Goal: Task Accomplishment & Management: Manage account settings

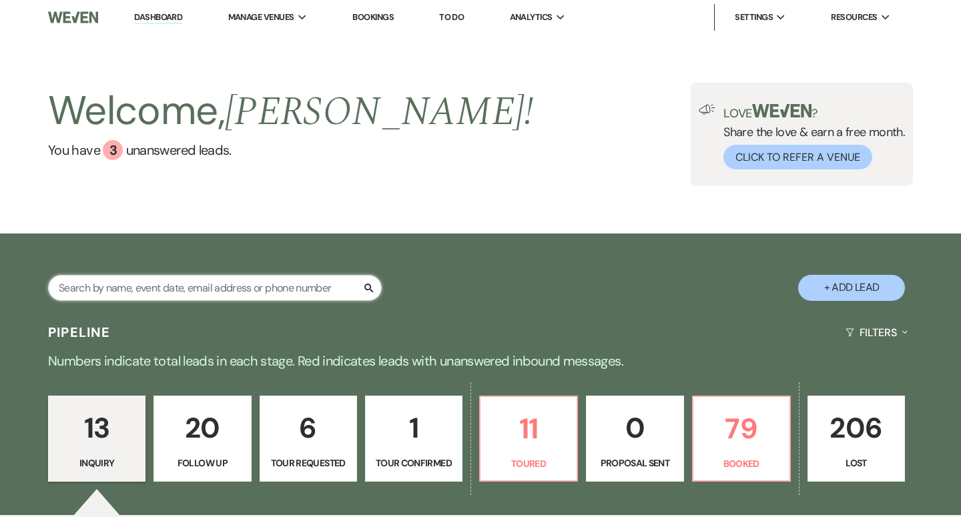
click at [204, 286] on input "text" at bounding box center [215, 288] width 334 height 26
type input "Alis"
select select "8"
select select "7"
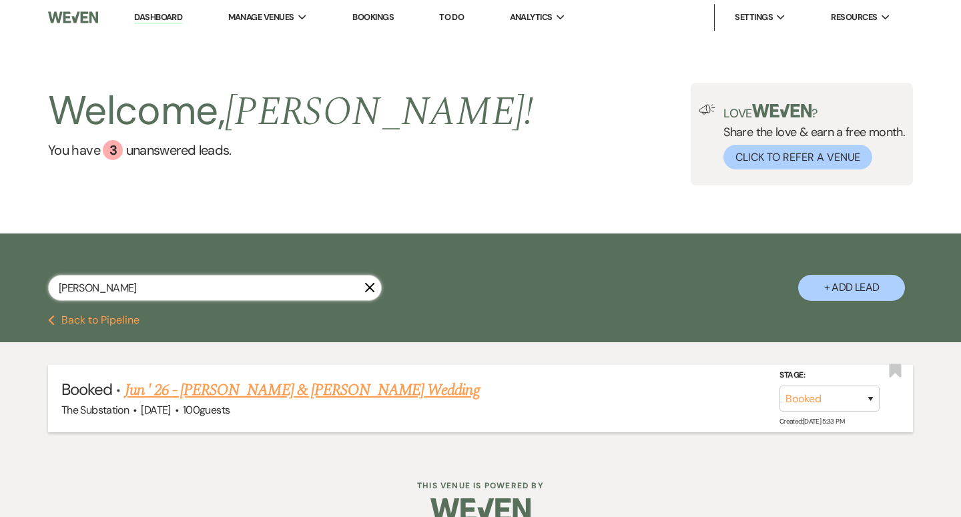
type input "[PERSON_NAME]"
click at [340, 391] on link "Jun ' 26 - [PERSON_NAME] & [PERSON_NAME] Wedding" at bounding box center [302, 390] width 355 height 24
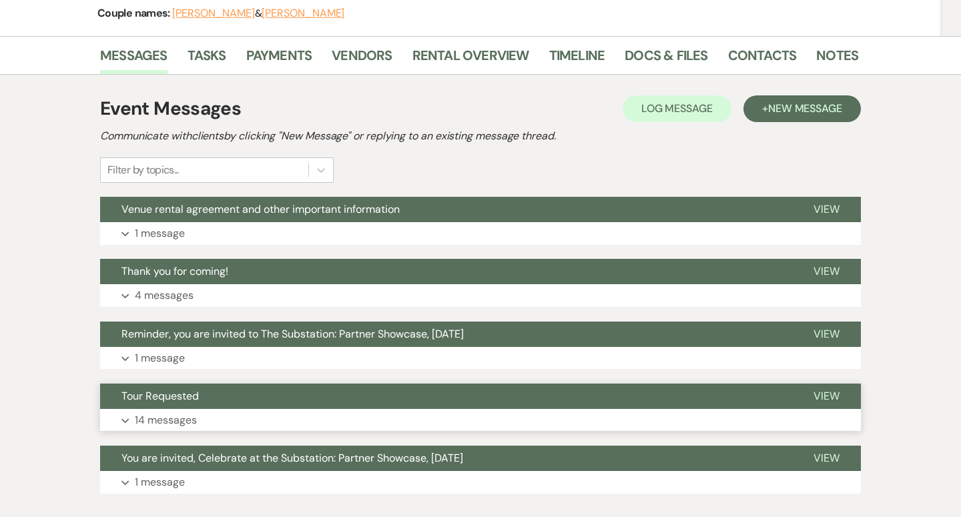
scroll to position [184, 0]
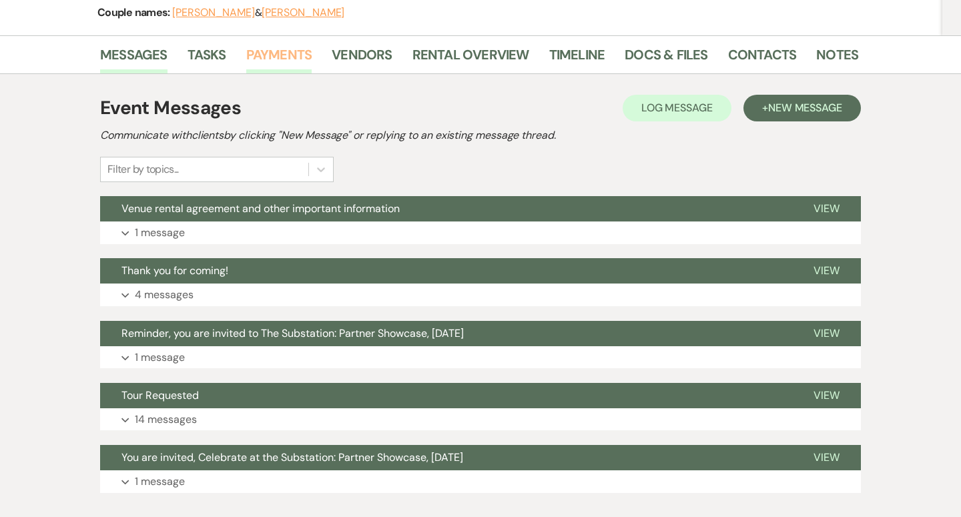
click at [286, 53] on link "Payments" at bounding box center [279, 58] width 66 height 29
